Goal: Task Accomplishment & Management: Use online tool/utility

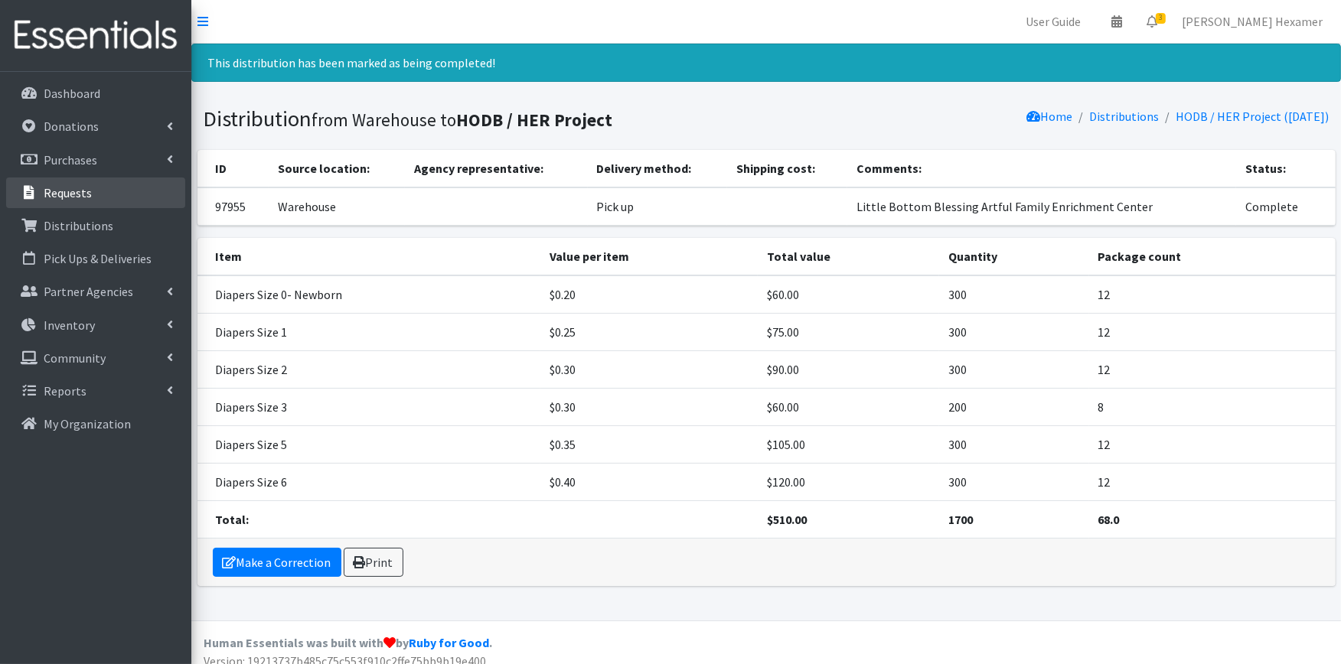
click at [90, 191] on link "Requests" at bounding box center [95, 193] width 179 height 31
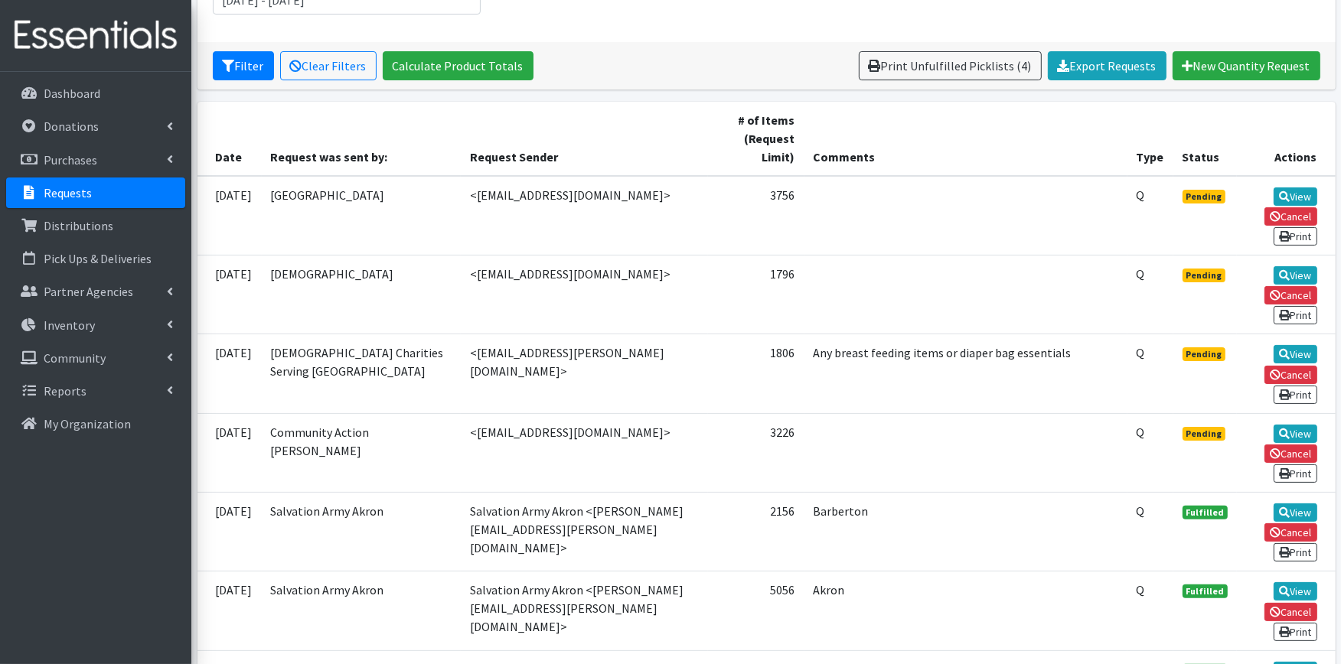
scroll to position [85, 0]
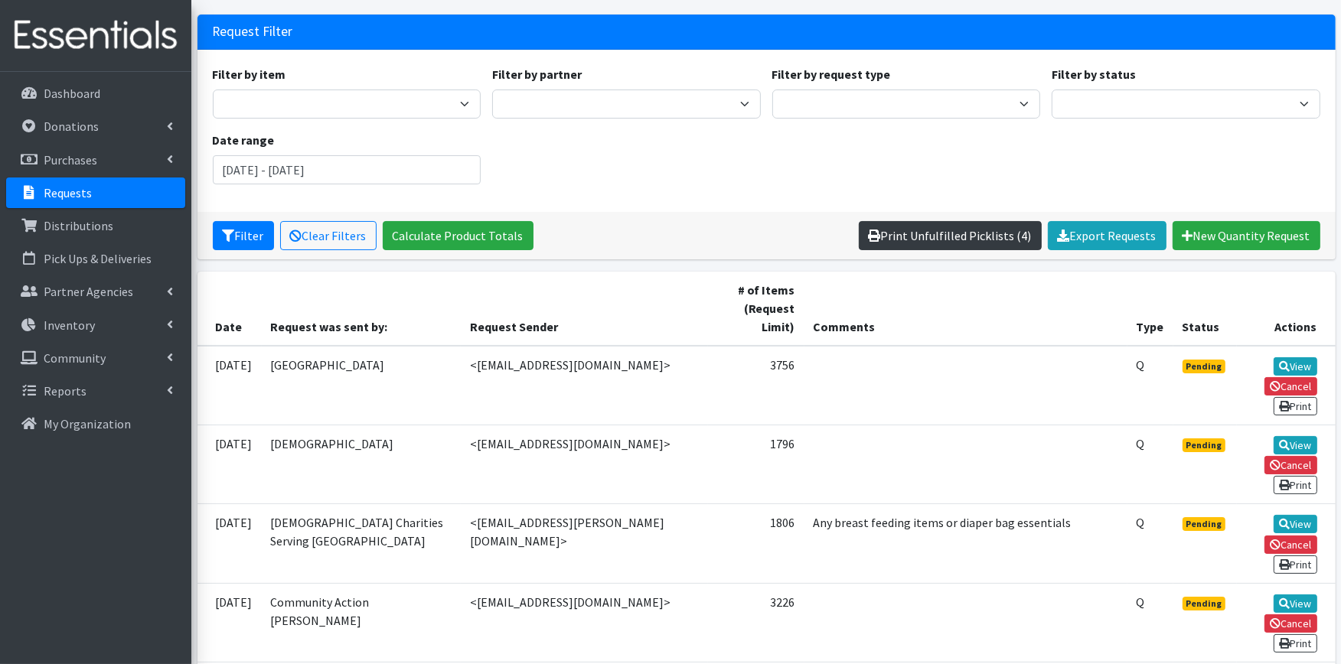
click at [936, 238] on link "Print Unfulfilled Picklists (4)" at bounding box center [950, 235] width 183 height 29
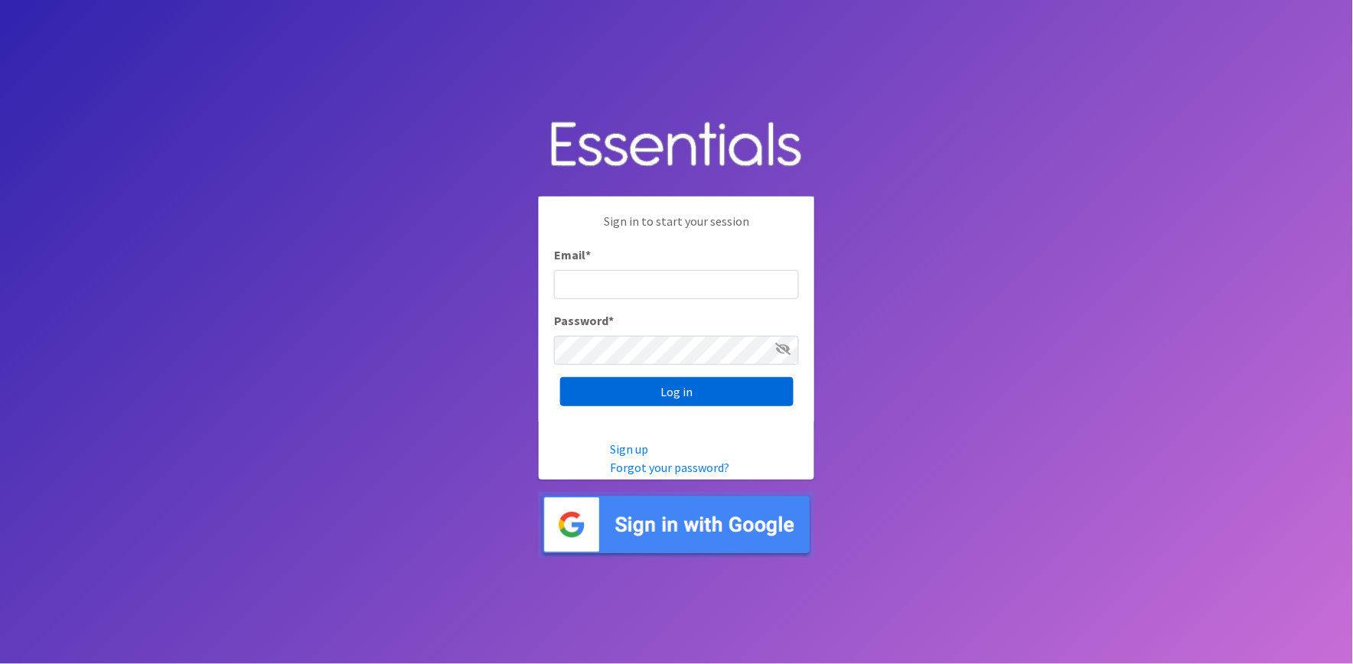
type input "shannon@HeartofOhiodiaperbank.org"
click at [722, 392] on input "Log in" at bounding box center [676, 391] width 233 height 29
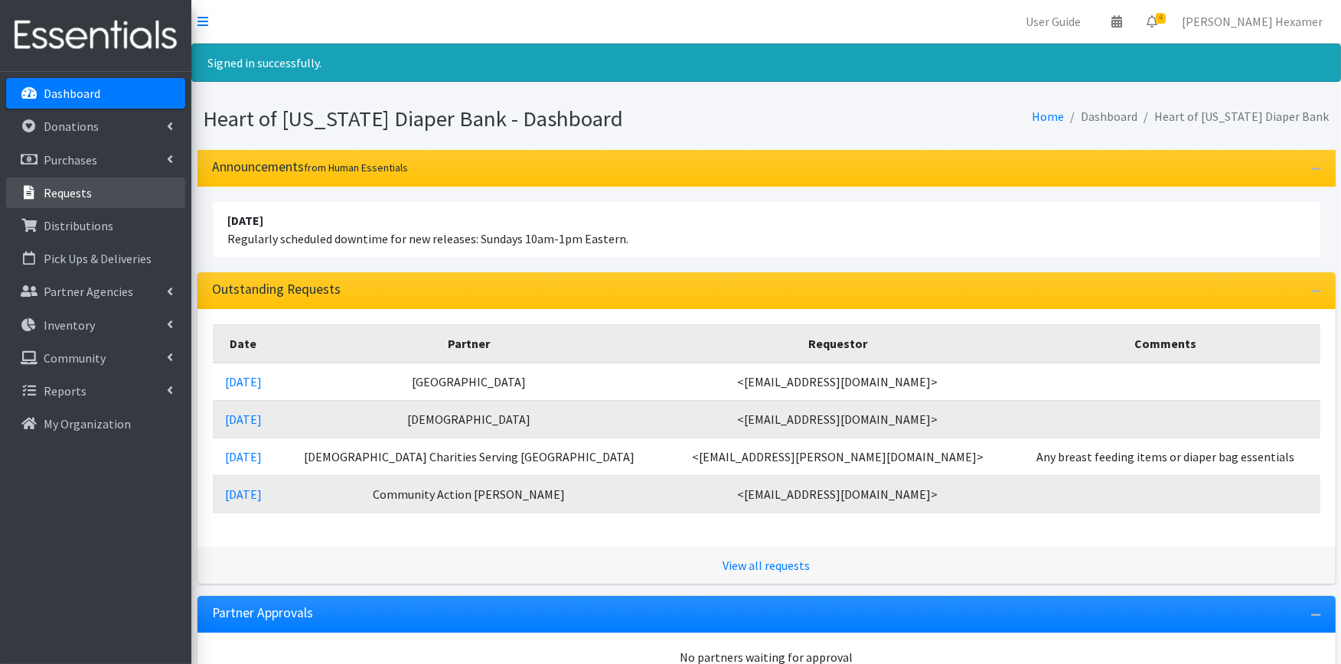
click at [61, 190] on p "Requests" at bounding box center [68, 192] width 48 height 15
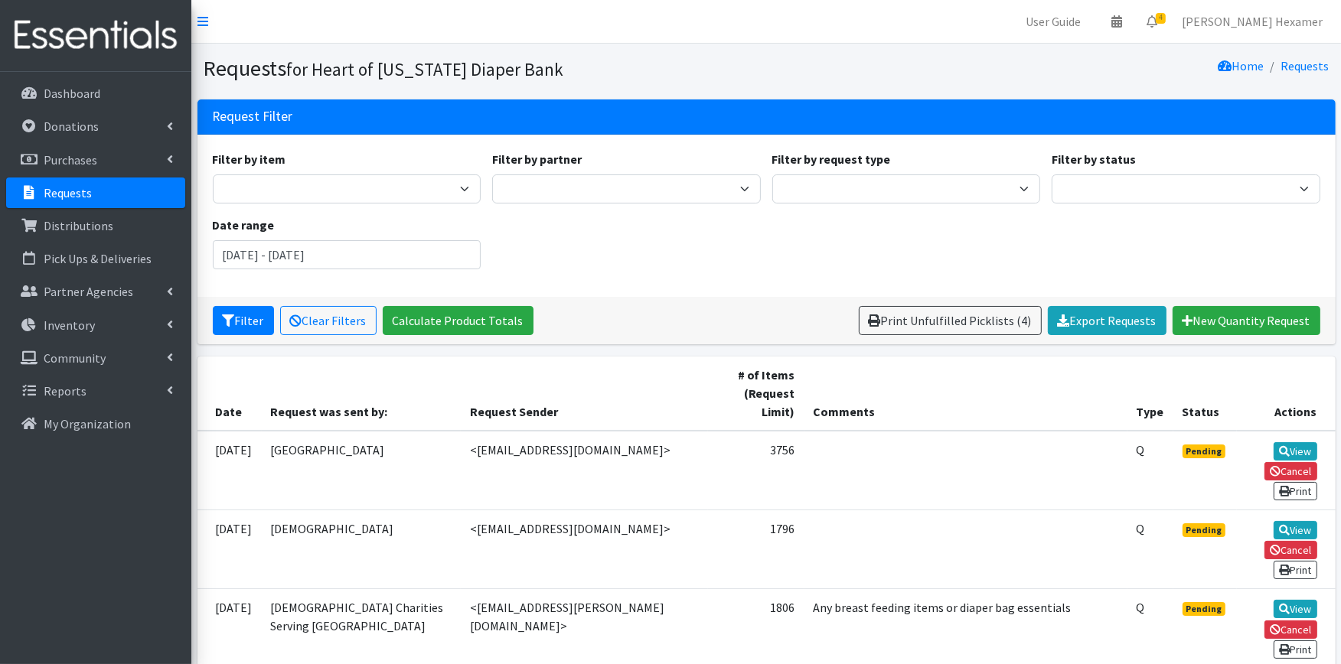
click at [637, 57] on h1 "Requests for Heart of Ohio Diaper Bank" at bounding box center [482, 68] width 557 height 27
